Goal: Submit feedback/report problem

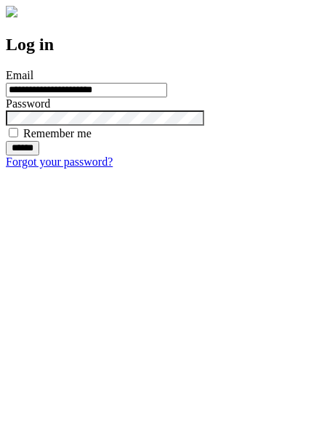
type input "**********"
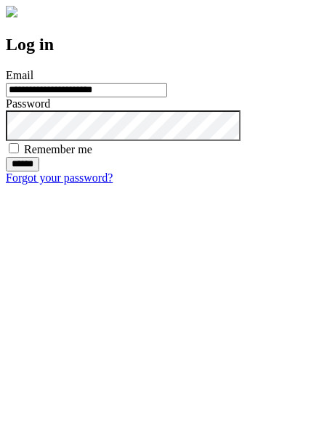
click at [39, 171] on input "******" at bounding box center [22, 164] width 33 height 15
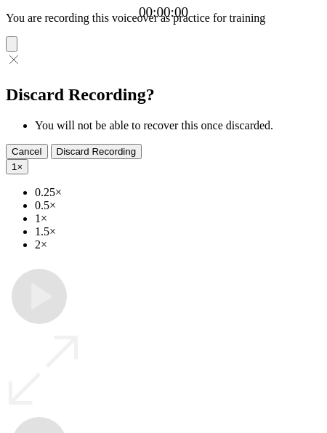
type input "**********"
